Goal: Transaction & Acquisition: Purchase product/service

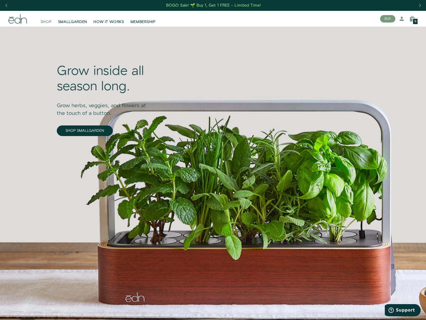
click at [47, 21] on span "SHOP" at bounding box center [46, 21] width 11 height 5
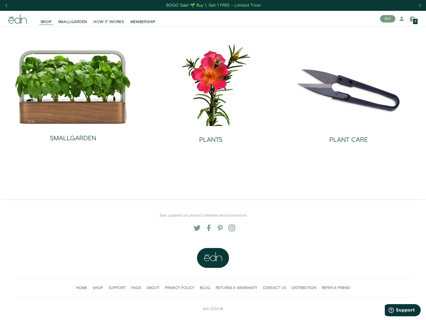
click at [207, 91] on img at bounding box center [211, 84] width 130 height 83
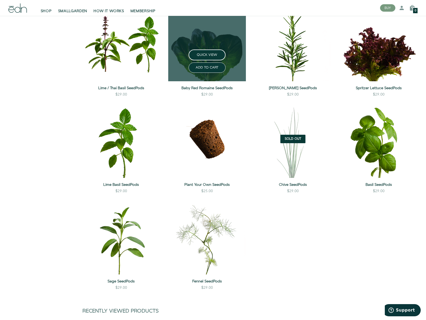
scroll to position [407, 0]
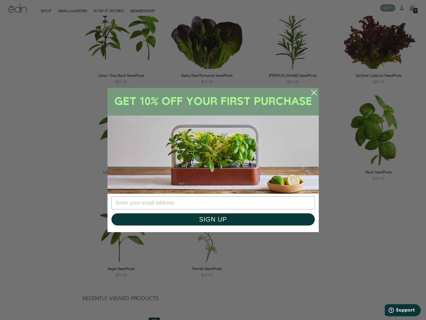
click at [314, 94] on circle "Close dialog" at bounding box center [315, 93] width 12 height 12
